Goal: Task Accomplishment & Management: Manage account settings

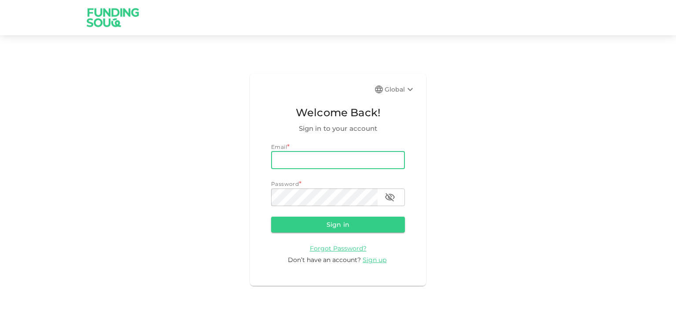
click at [273, 157] on input "email" at bounding box center [338, 161] width 134 height 18
type input "[EMAIL_ADDRESS][DOMAIN_NAME]"
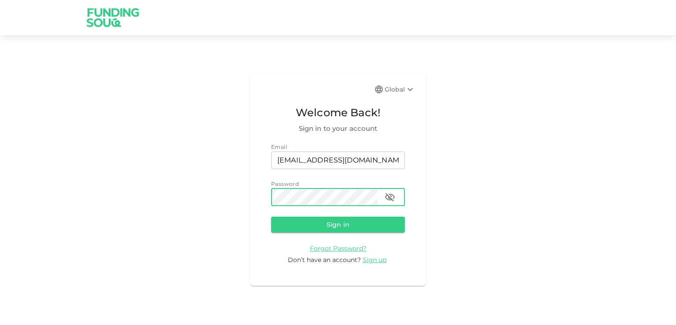
click at [271, 217] on button "Sign in" at bounding box center [338, 225] width 134 height 16
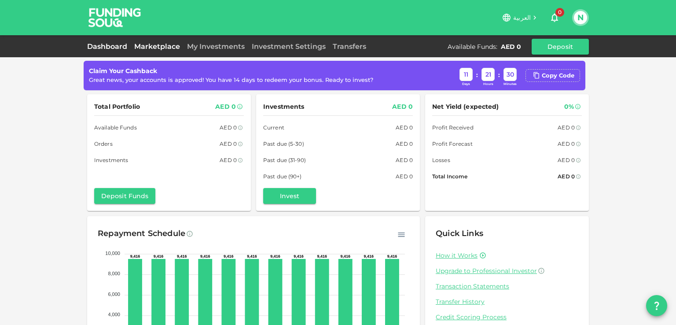
click at [159, 48] on link "Marketplace" at bounding box center [157, 46] width 53 height 8
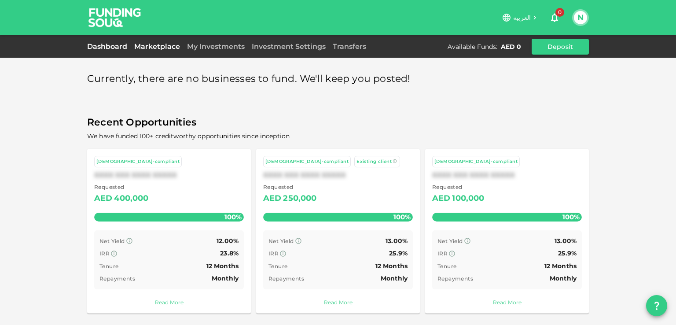
click at [106, 48] on link "Dashboard" at bounding box center [109, 46] width 44 height 8
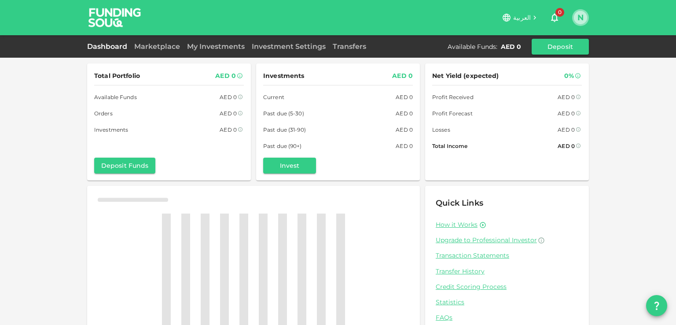
click at [575, 15] on button "N" at bounding box center [580, 17] width 13 height 13
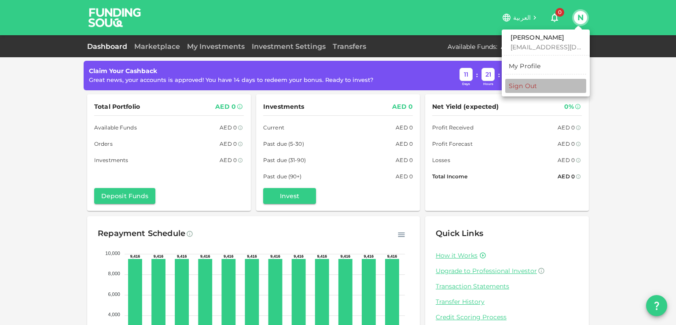
click at [525, 84] on div "Sign Out" at bounding box center [523, 85] width 28 height 9
